Goal: Task Accomplishment & Management: Use online tool/utility

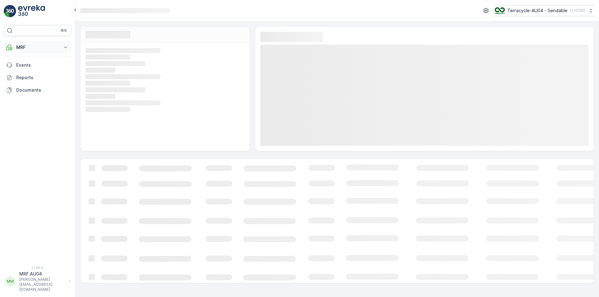
click at [42, 47] on p "MRF" at bounding box center [37, 47] width 42 height 6
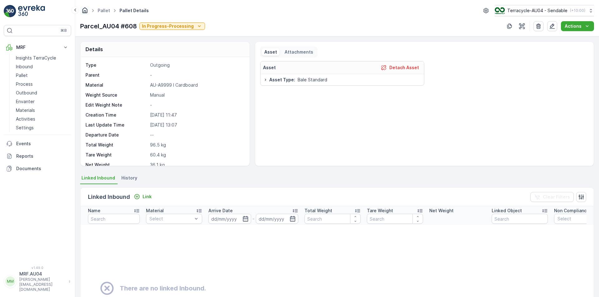
click at [86, 10] on icon "Homepage" at bounding box center [84, 10] width 7 height 7
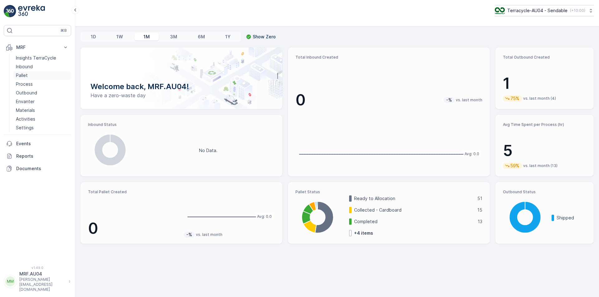
click at [33, 78] on link "Pallet" at bounding box center [42, 75] width 58 height 9
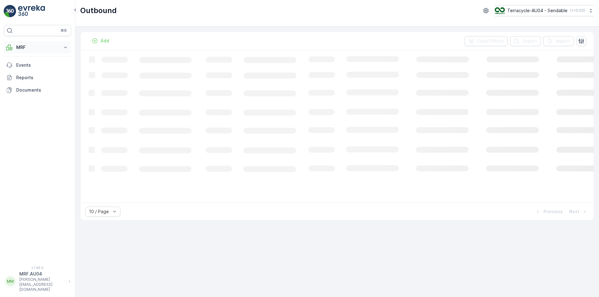
click at [41, 45] on p "MRF" at bounding box center [37, 47] width 42 height 6
click at [26, 83] on p "Process" at bounding box center [24, 84] width 17 height 6
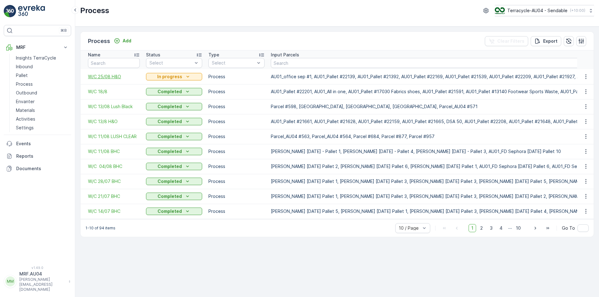
click at [106, 79] on span "W/C 25/08 H&O" at bounding box center [114, 77] width 52 height 6
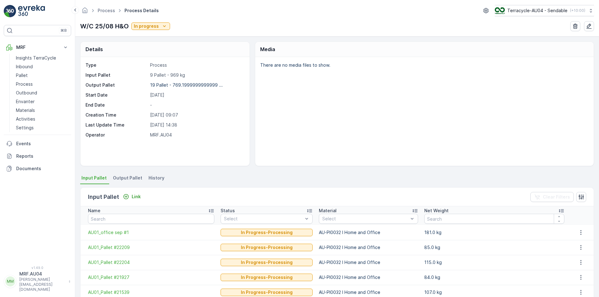
click at [128, 178] on span "Output Pallet" at bounding box center [127, 178] width 29 height 6
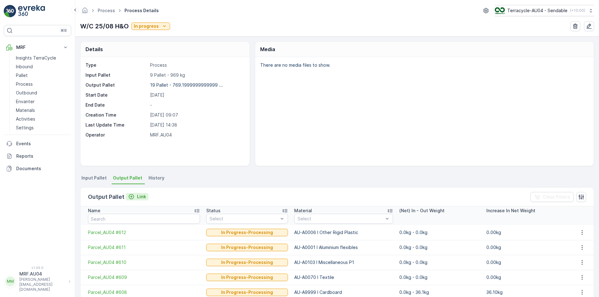
click at [139, 198] on p "Link" at bounding box center [141, 197] width 9 height 6
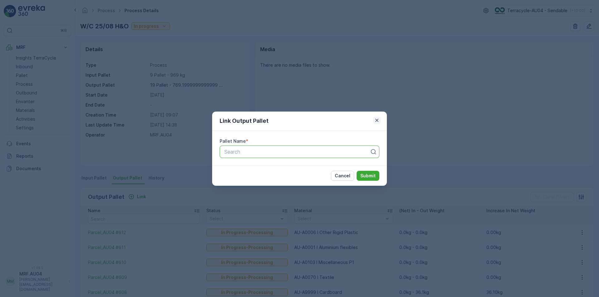
click at [377, 123] on icon "button" at bounding box center [377, 120] width 6 height 6
